Goal: Task Accomplishment & Management: Manage account settings

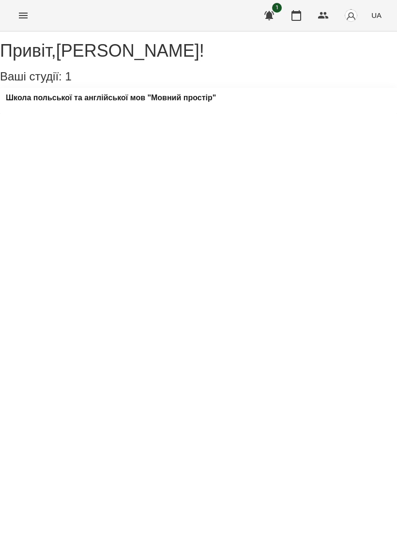
click at [292, 11] on icon "button" at bounding box center [297, 16] width 12 height 12
